Goal: Information Seeking & Learning: Learn about a topic

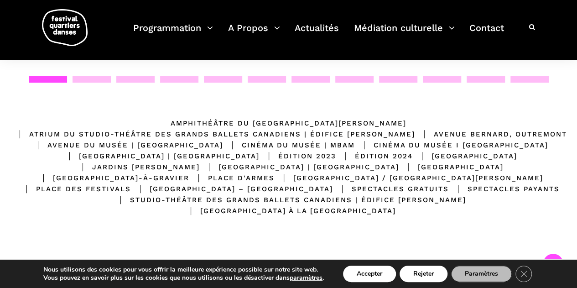
scroll to position [175, 0]
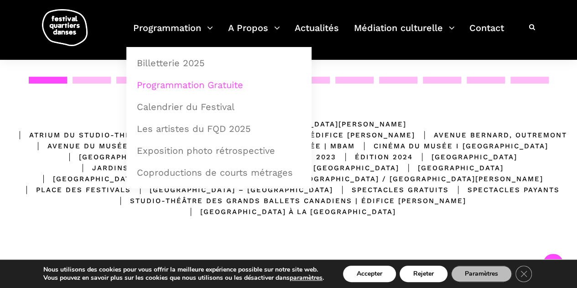
click at [228, 85] on link "Programmation Gratuite" at bounding box center [218, 84] width 175 height 21
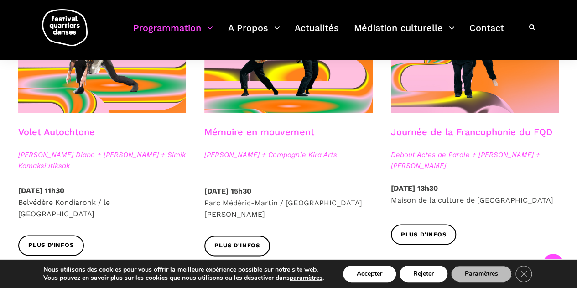
scroll to position [544, 0]
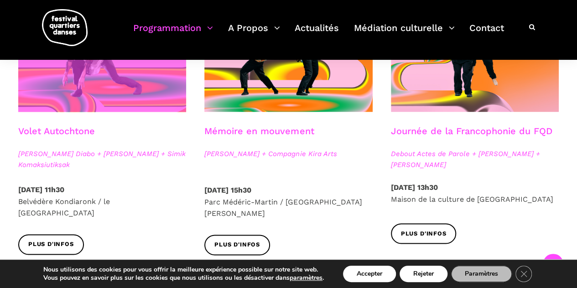
click at [37, 100] on span at bounding box center [102, 55] width 168 height 113
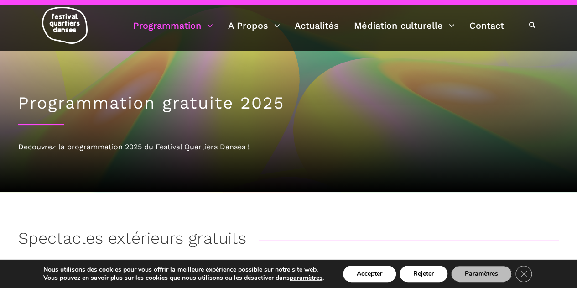
scroll to position [12, 0]
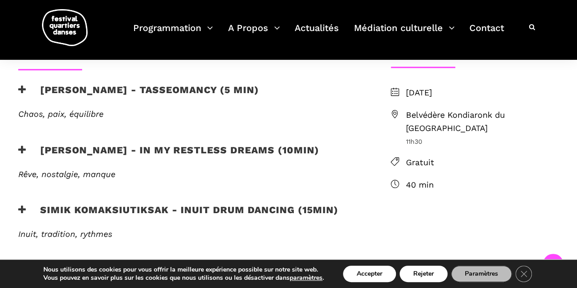
scroll to position [291, 0]
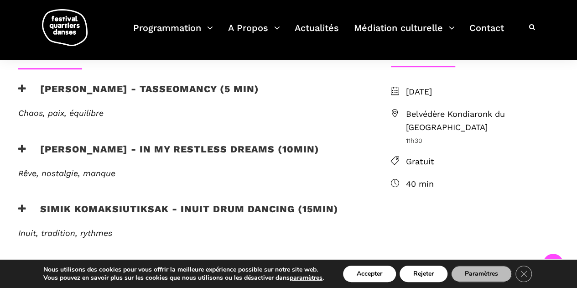
click at [135, 154] on h3 "[PERSON_NAME] - In my restless dreams (10min)" at bounding box center [168, 154] width 301 height 23
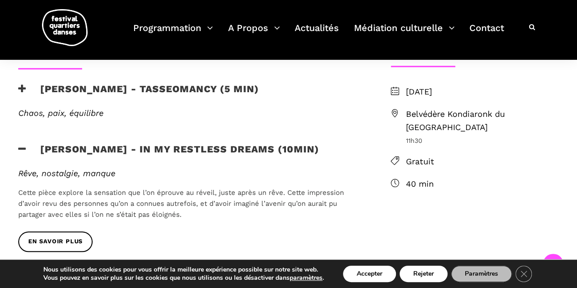
click at [135, 154] on h3 "[PERSON_NAME] - In my restless dreams (10min)" at bounding box center [168, 154] width 301 height 23
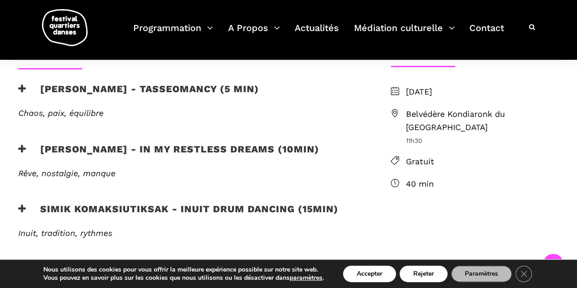
click at [135, 154] on h3 "[PERSON_NAME] - In my restless dreams (10min)" at bounding box center [168, 154] width 301 height 23
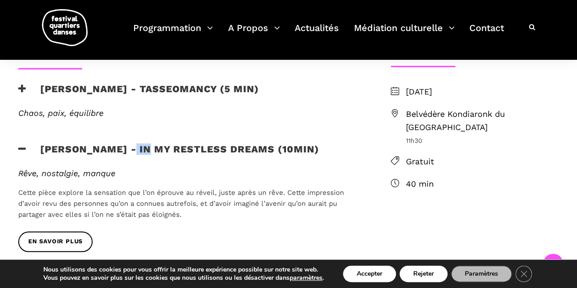
click at [135, 154] on h3 "[PERSON_NAME] - In my restless dreams (10min)" at bounding box center [168, 154] width 301 height 23
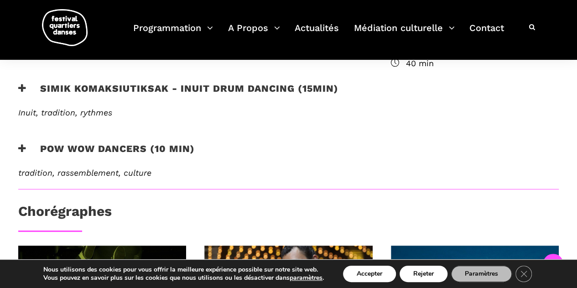
scroll to position [412, 0]
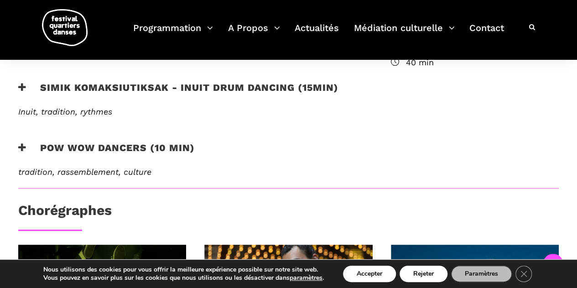
click at [135, 154] on h3 "Pow Wow Dancers (10 min)" at bounding box center [106, 153] width 176 height 23
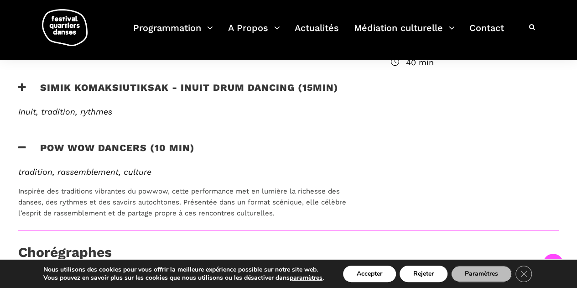
click at [135, 154] on h3 "Pow Wow Dancers (10 min)" at bounding box center [106, 153] width 176 height 23
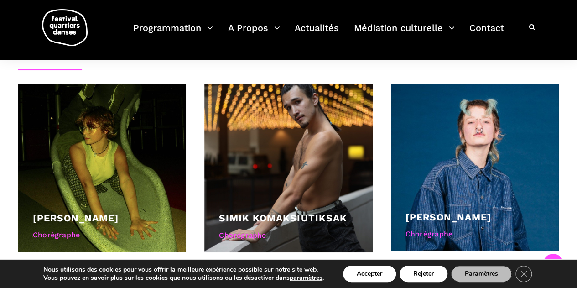
scroll to position [573, 0]
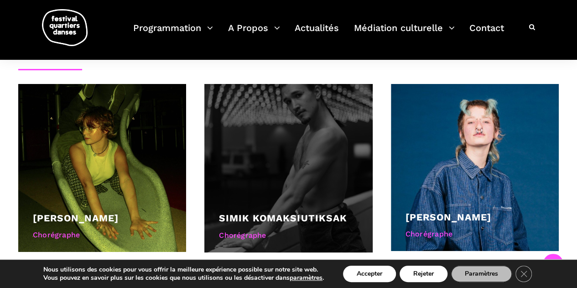
click at [219, 159] on div at bounding box center [288, 168] width 168 height 168
click at [274, 193] on div at bounding box center [288, 168] width 168 height 168
click at [291, 217] on link "Simik Komaksiutiksak" at bounding box center [283, 217] width 128 height 11
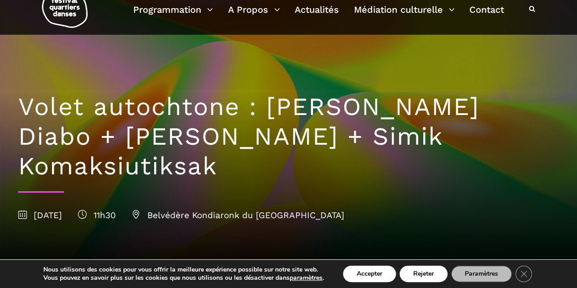
scroll to position [27, 0]
click at [250, 212] on span "Belvédère Kondiaronk du [GEOGRAPHIC_DATA]" at bounding box center [238, 214] width 212 height 10
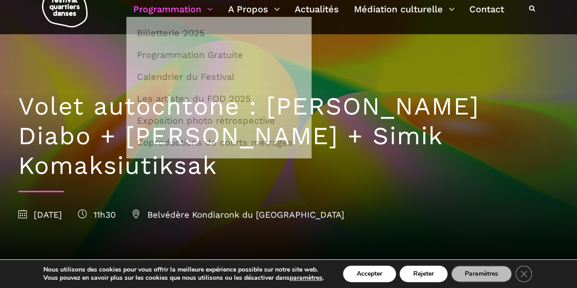
click at [202, 11] on link "Programmation" at bounding box center [173, 9] width 80 height 16
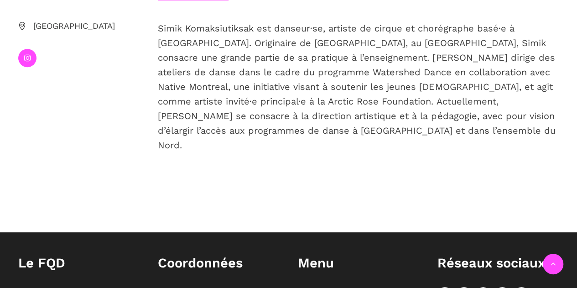
scroll to position [197, 0]
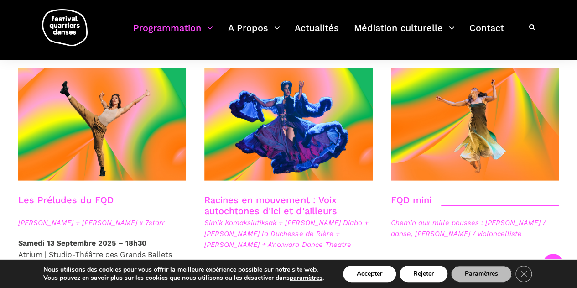
scroll to position [1229, 0]
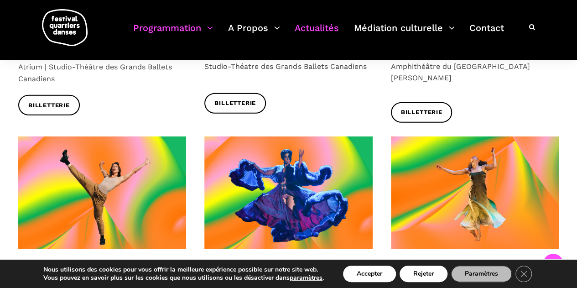
click at [314, 24] on link "Actualités" at bounding box center [317, 33] width 44 height 27
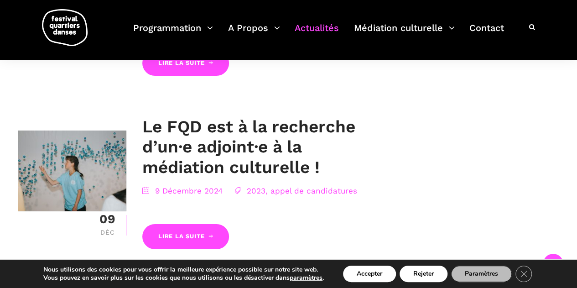
scroll to position [1579, 0]
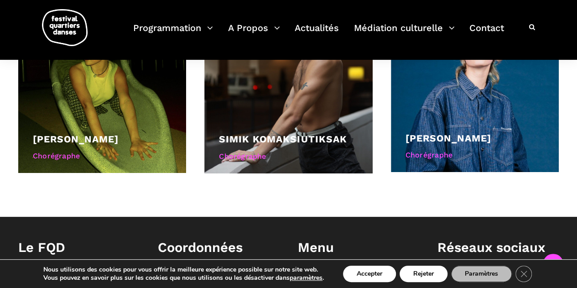
scroll to position [653, 0]
